Goal: Task Accomplishment & Management: Use online tool/utility

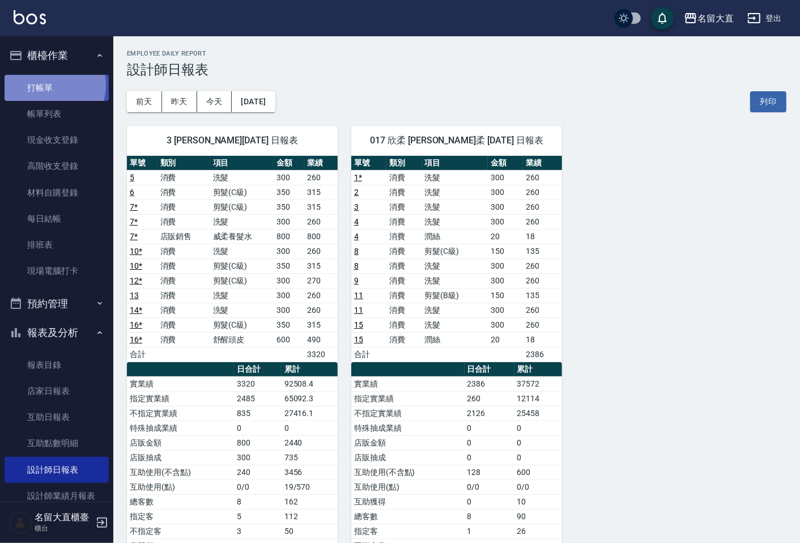
click at [54, 85] on link "打帳單" at bounding box center [57, 88] width 104 height 26
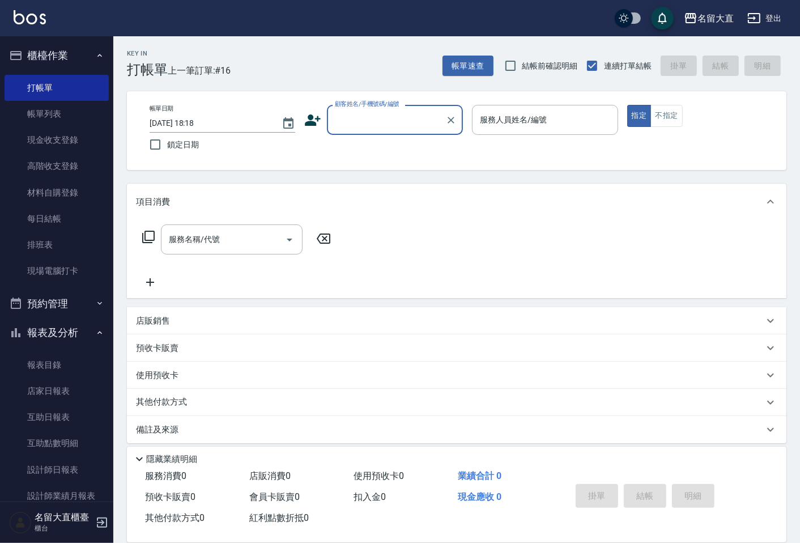
click at [380, 117] on input "顧客姓名/手機號碼/編號" at bounding box center [386, 120] width 109 height 20
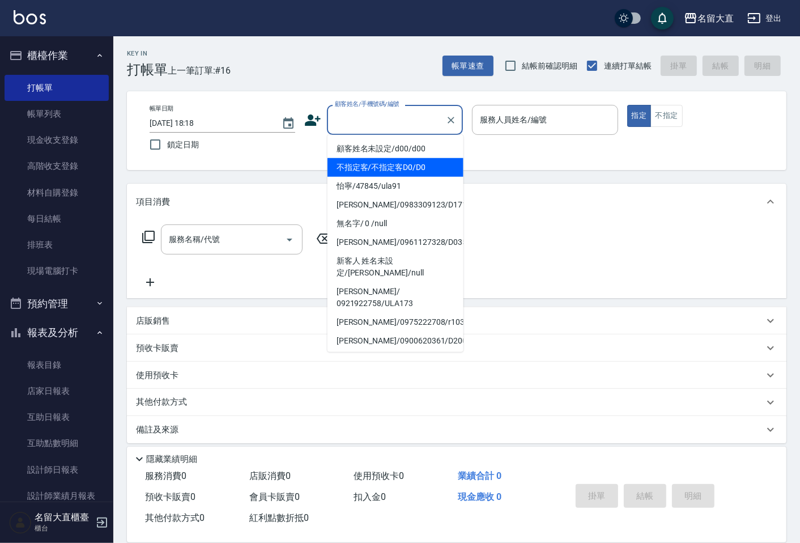
click at [384, 156] on li "顧客姓名未設定/d00/d00" at bounding box center [396, 148] width 136 height 19
type input "顧客姓名未設定/d00/d00"
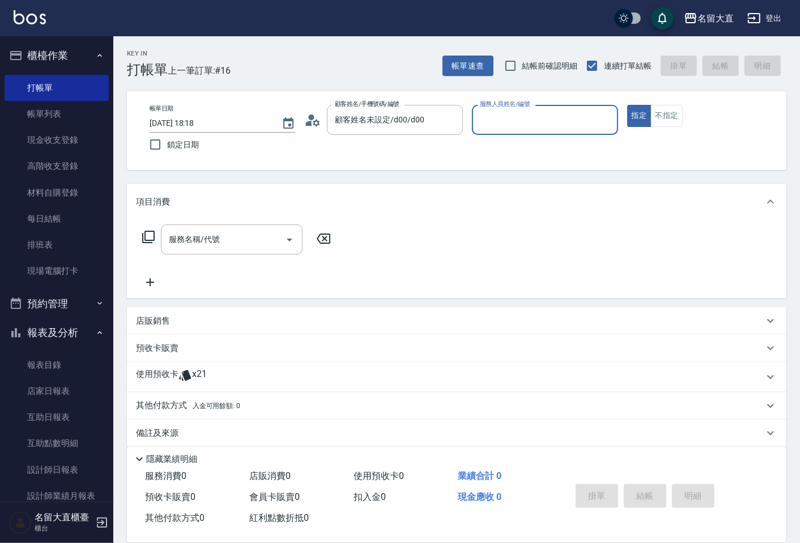
click at [498, 126] on input "服務人員姓名/編號" at bounding box center [544, 120] width 135 height 20
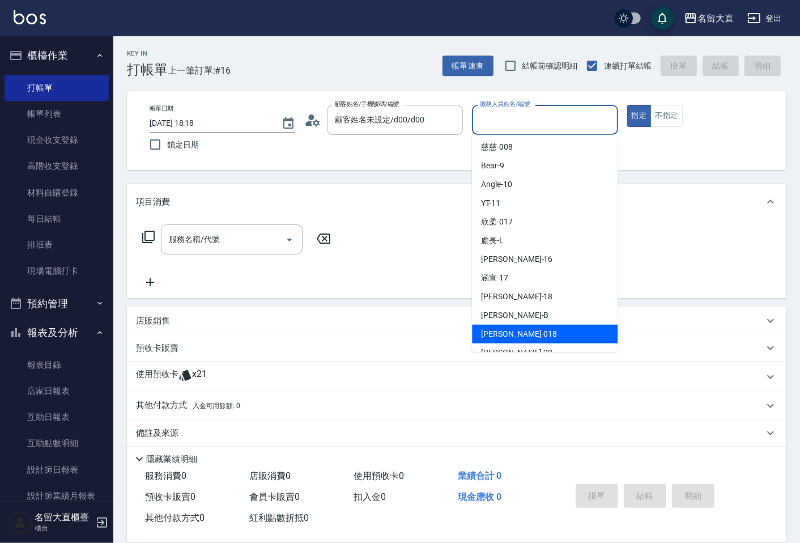
scroll to position [165, 0]
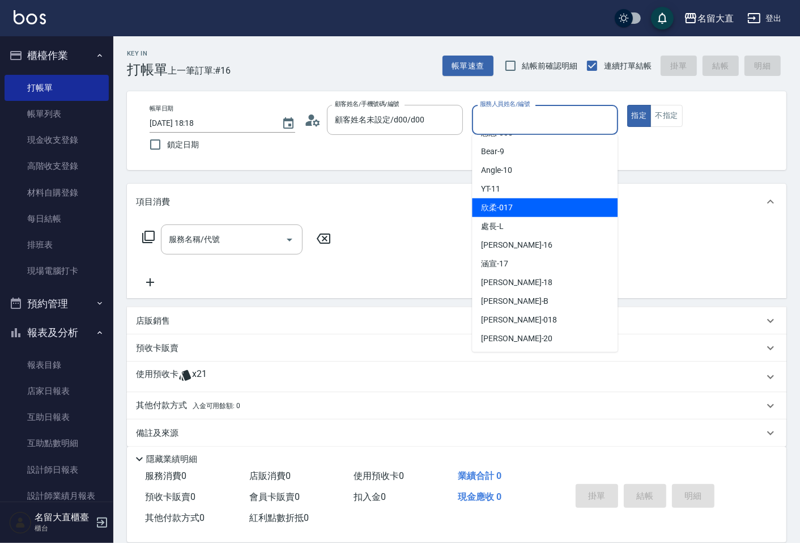
click at [500, 211] on span "欣柔 -017" at bounding box center [497, 208] width 32 height 12
type input "欣柔-017"
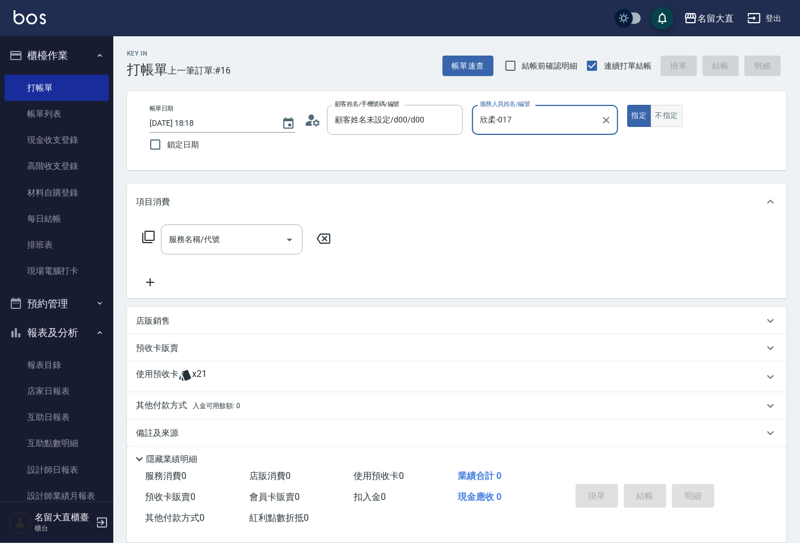
click at [656, 114] on button "不指定" at bounding box center [667, 116] width 32 height 22
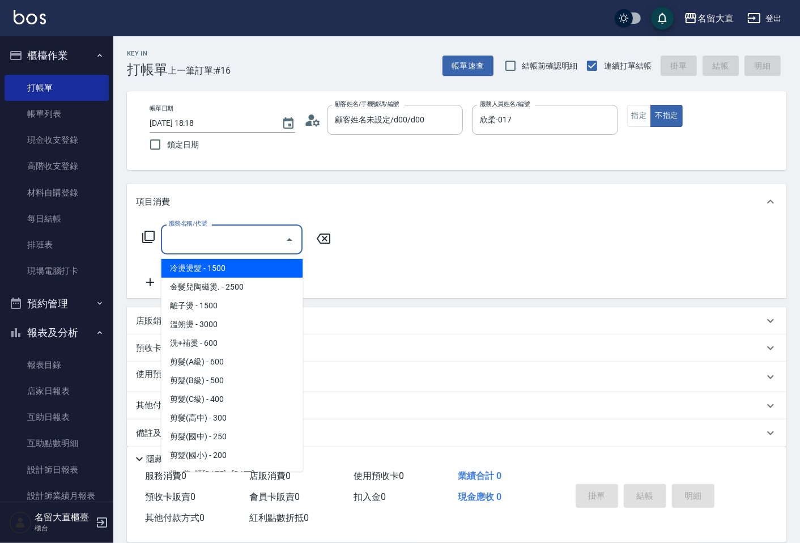
click at [185, 245] on input "服務名稱/代號" at bounding box center [223, 240] width 114 height 20
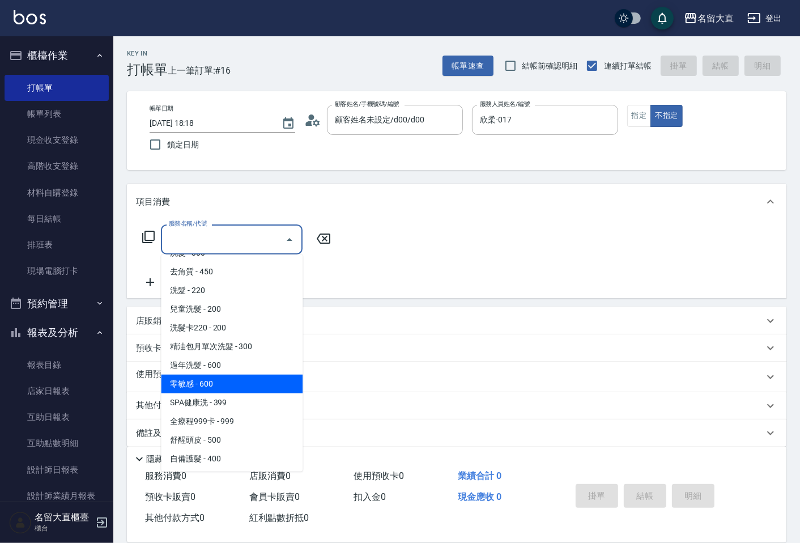
scroll to position [377, 0]
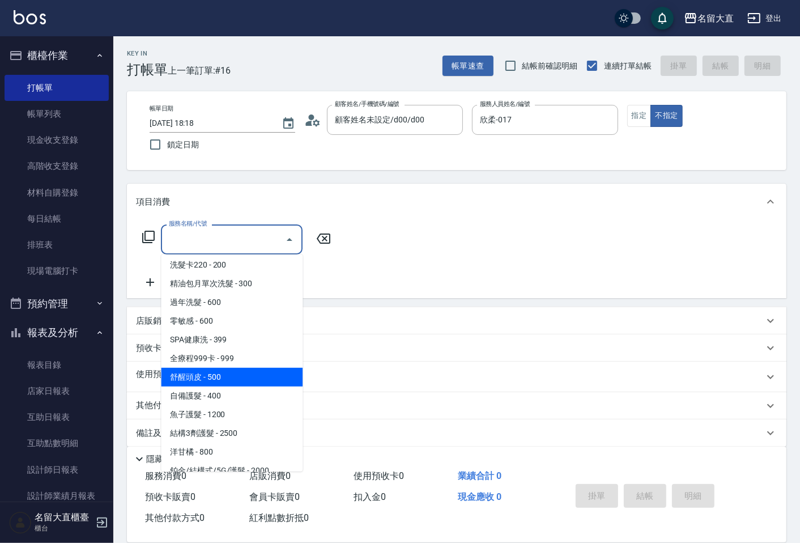
click at [206, 376] on span "舒醒頭皮 - 500" at bounding box center [232, 377] width 142 height 19
type input "舒醒頭皮(517)"
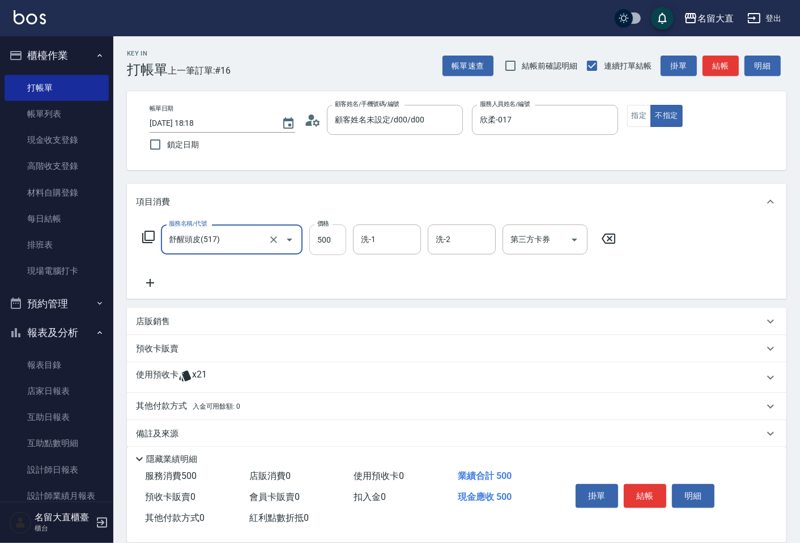
click at [328, 239] on input "500" at bounding box center [327, 239] width 37 height 31
type input "600"
click at [152, 279] on icon at bounding box center [150, 283] width 28 height 14
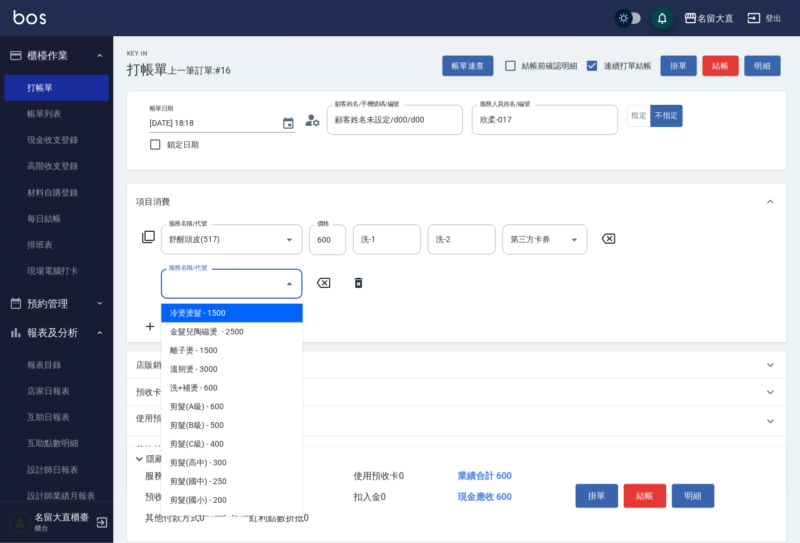
click at [177, 285] on input "服務名稱/代號" at bounding box center [223, 284] width 114 height 20
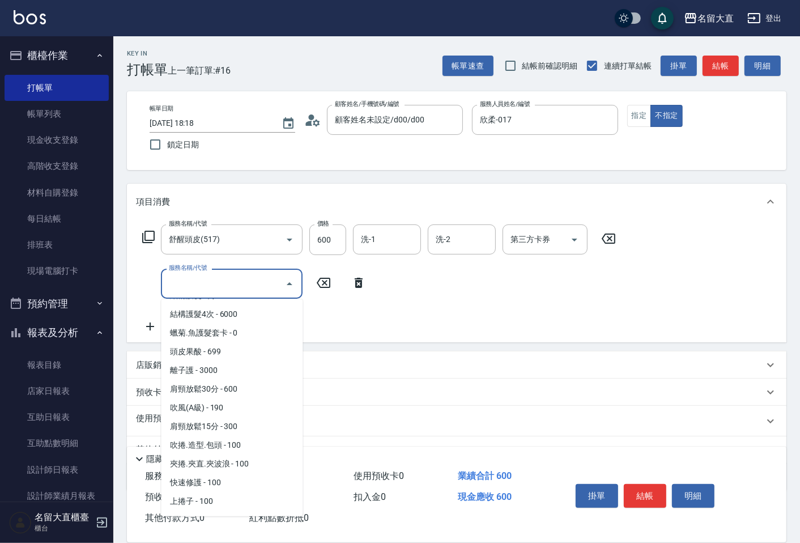
scroll to position [944, 0]
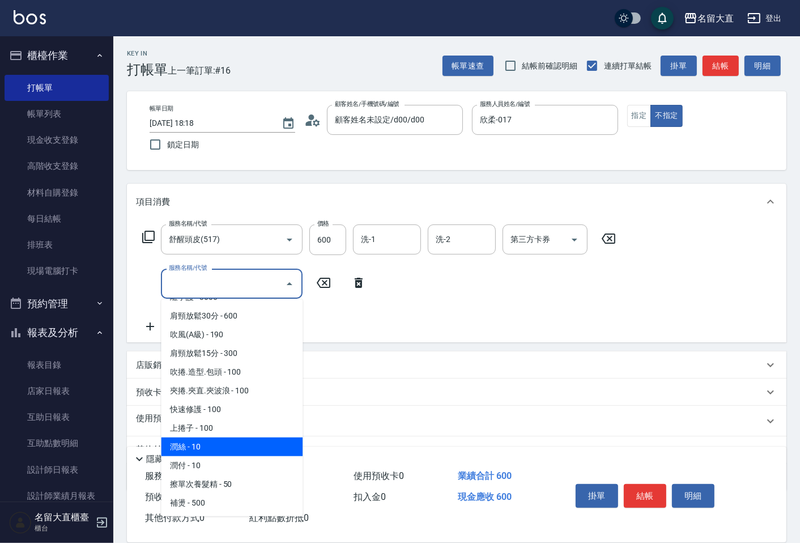
click at [217, 438] on span "潤絲 - 10" at bounding box center [232, 447] width 142 height 19
type input "潤絲(802)"
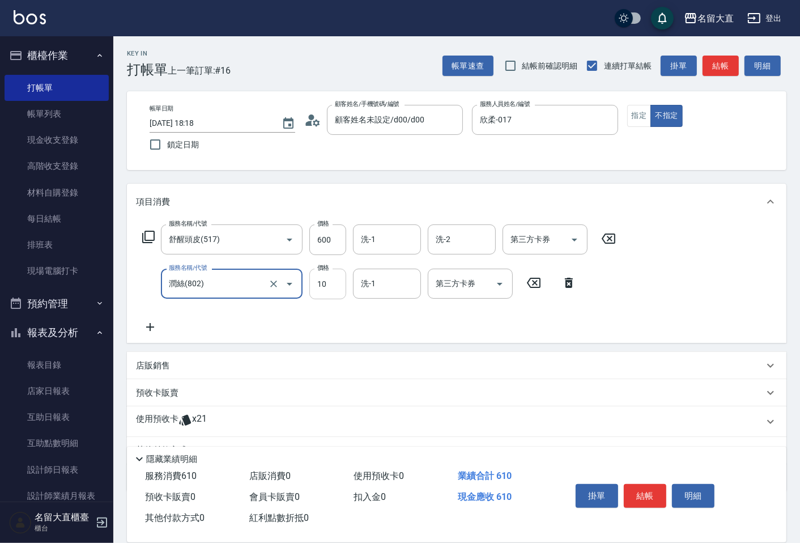
click at [333, 292] on input "10" at bounding box center [327, 284] width 37 height 31
type input "20"
click at [651, 490] on button "結帳" at bounding box center [645, 496] width 43 height 24
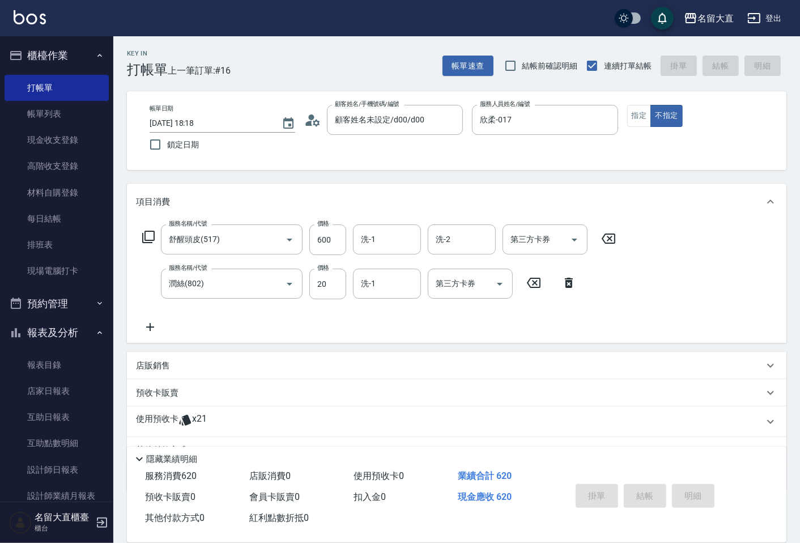
type input "[DATE] 18:19"
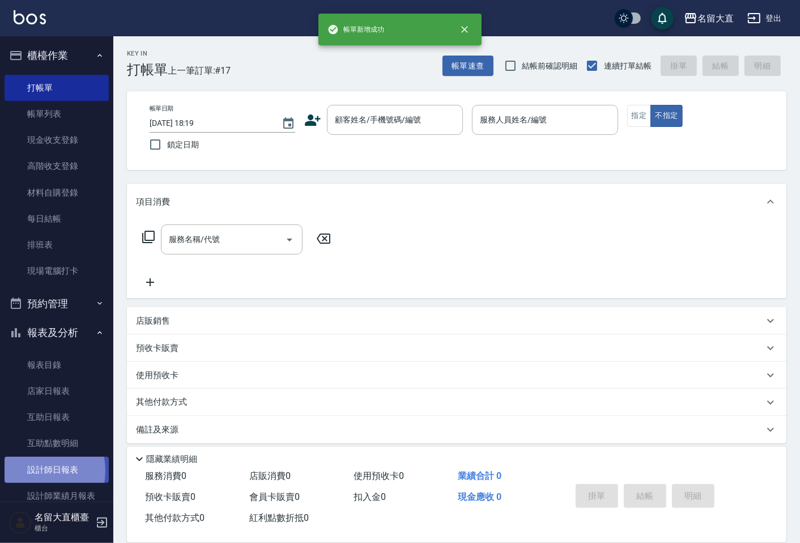
click at [31, 470] on link "設計師日報表" at bounding box center [57, 470] width 104 height 26
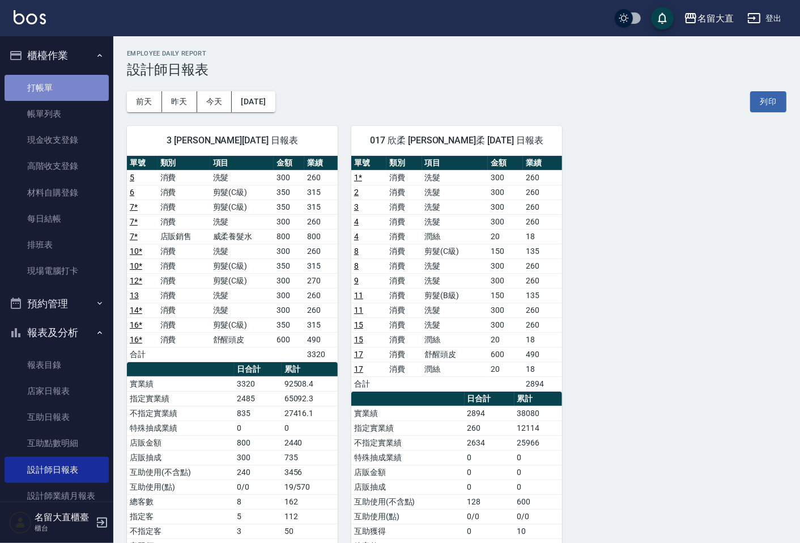
click at [87, 75] on link "打帳單" at bounding box center [57, 88] width 104 height 26
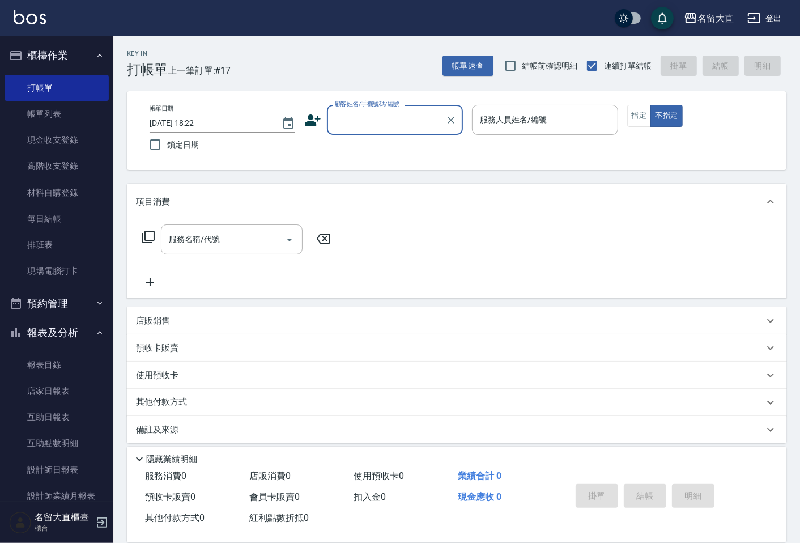
click at [355, 111] on input "顧客姓名/手機號碼/編號" at bounding box center [386, 120] width 109 height 20
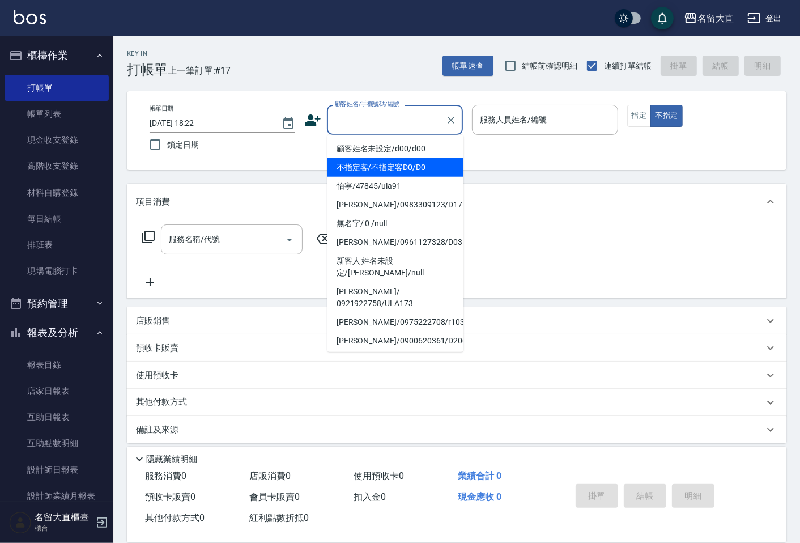
click at [353, 167] on li "不指定客/不指定客D0/D0" at bounding box center [396, 167] width 136 height 19
type input "不指定客/不指定客D0/D0"
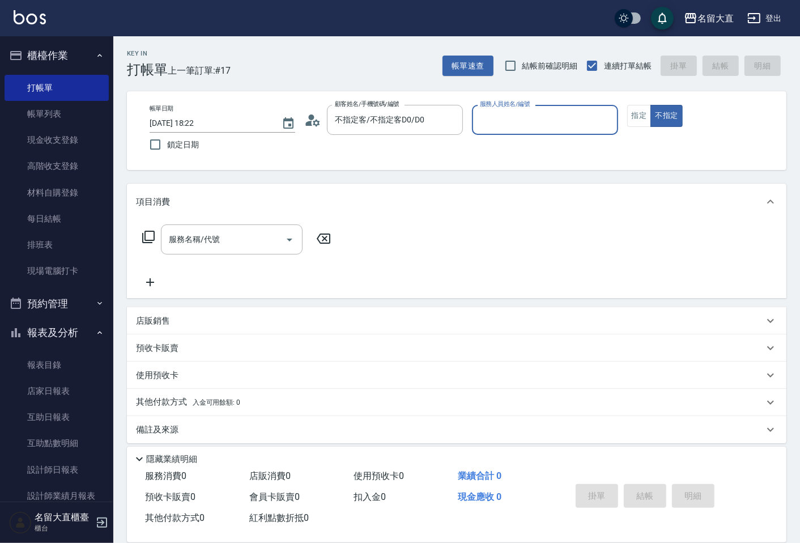
type input "[PERSON_NAME]3"
click at [651, 105] on button "不指定" at bounding box center [667, 116] width 32 height 22
type button "false"
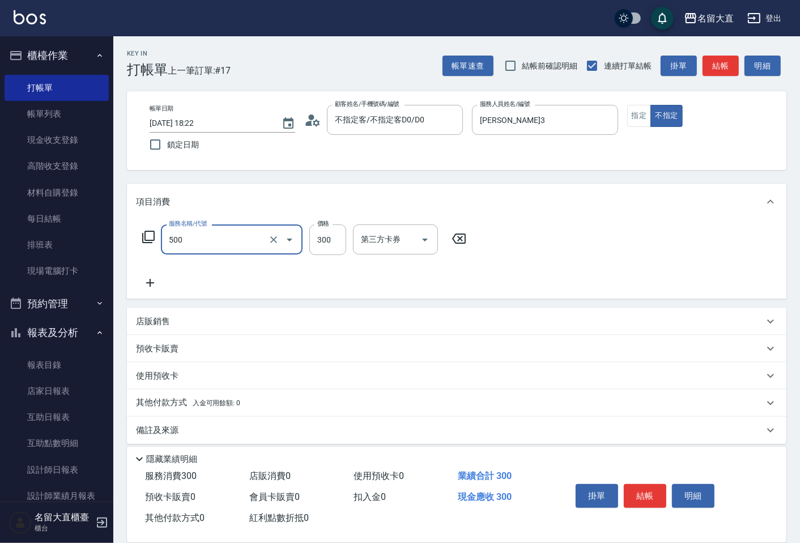
type input "洗髮(500)"
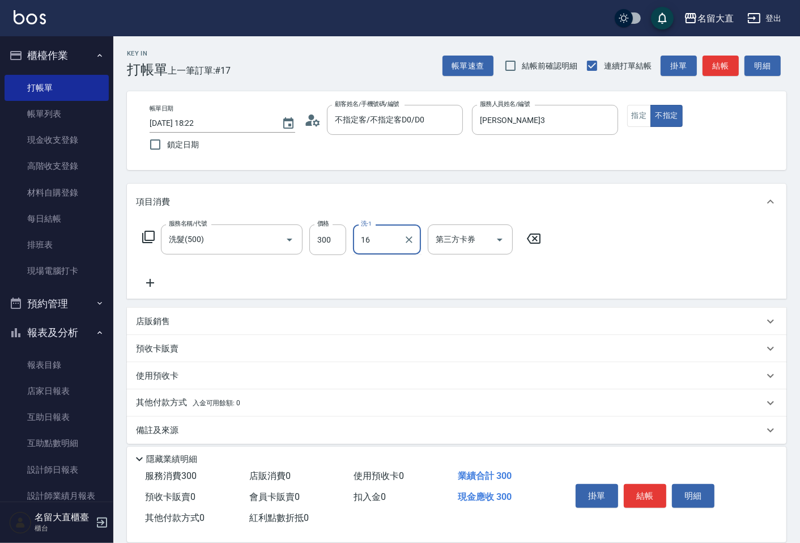
type input "[PERSON_NAME]-16"
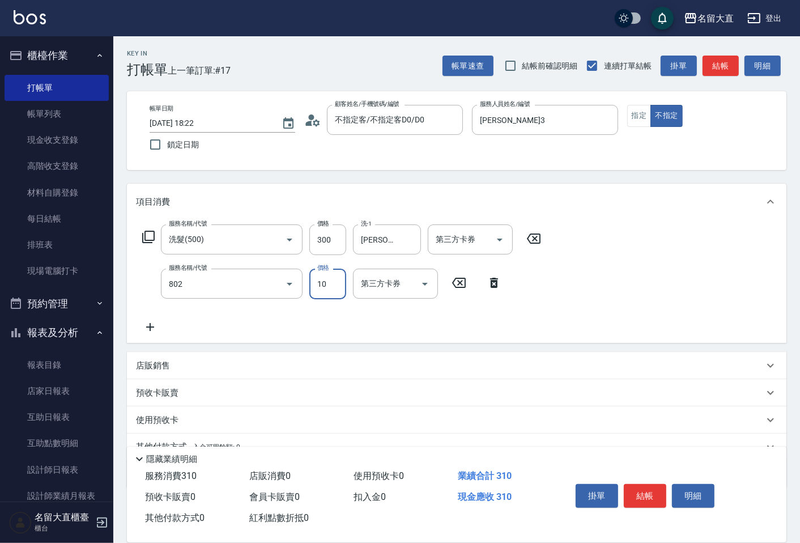
type input "潤絲(802)"
type input "20"
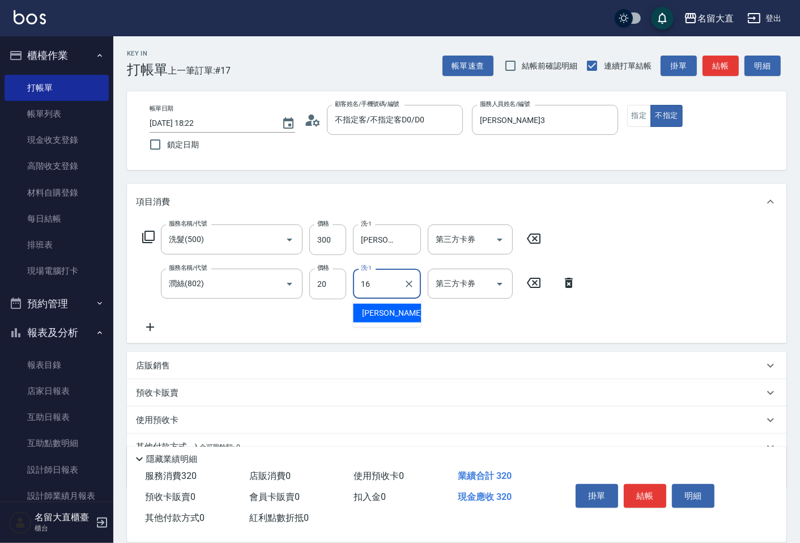
type input "[PERSON_NAME]-16"
click at [644, 484] on button "結帳" at bounding box center [645, 496] width 43 height 24
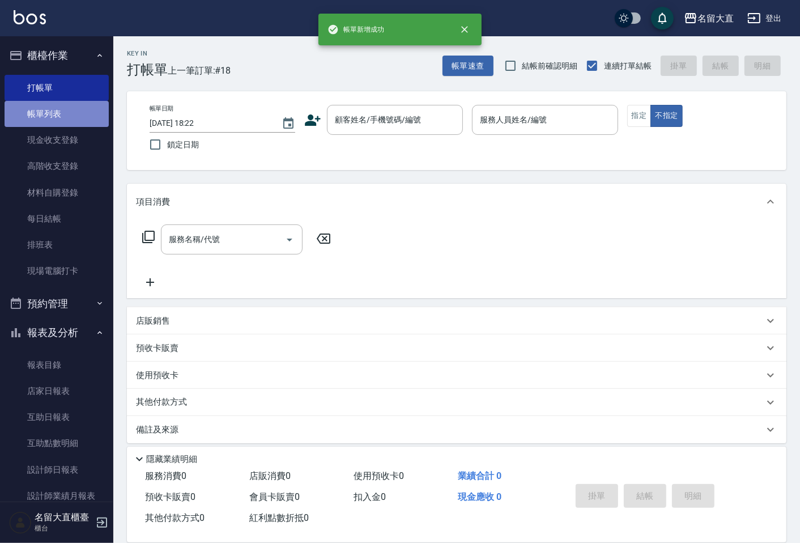
click at [86, 104] on link "帳單列表" at bounding box center [57, 114] width 104 height 26
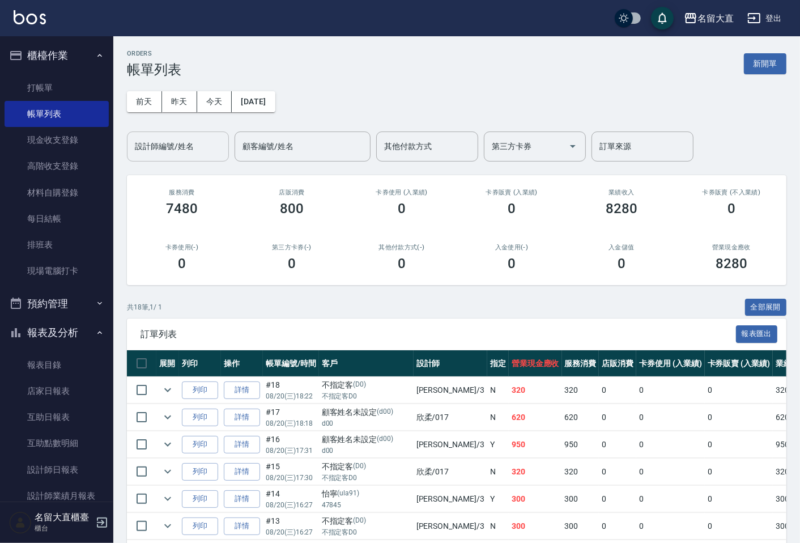
click at [185, 159] on div "設計師編號/姓名" at bounding box center [178, 146] width 102 height 30
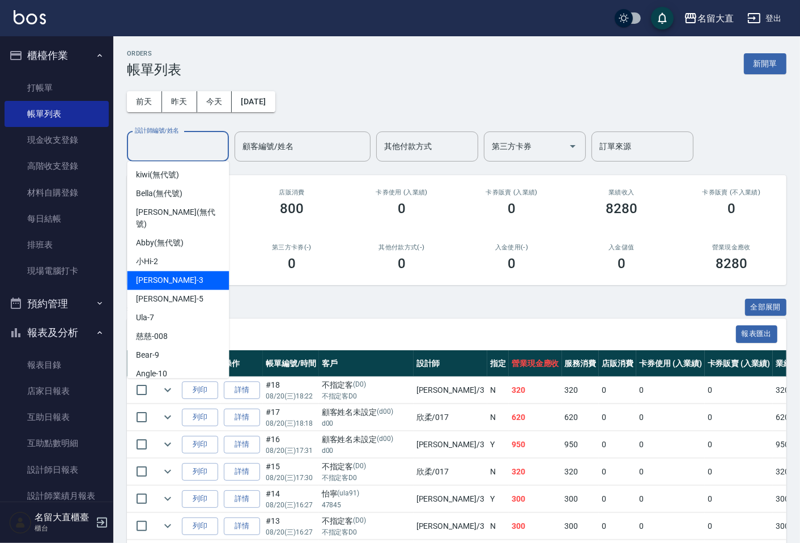
click at [176, 271] on div "[PERSON_NAME]3" at bounding box center [178, 280] width 102 height 19
type input "[PERSON_NAME]3"
